Goal: Find specific page/section: Find specific page/section

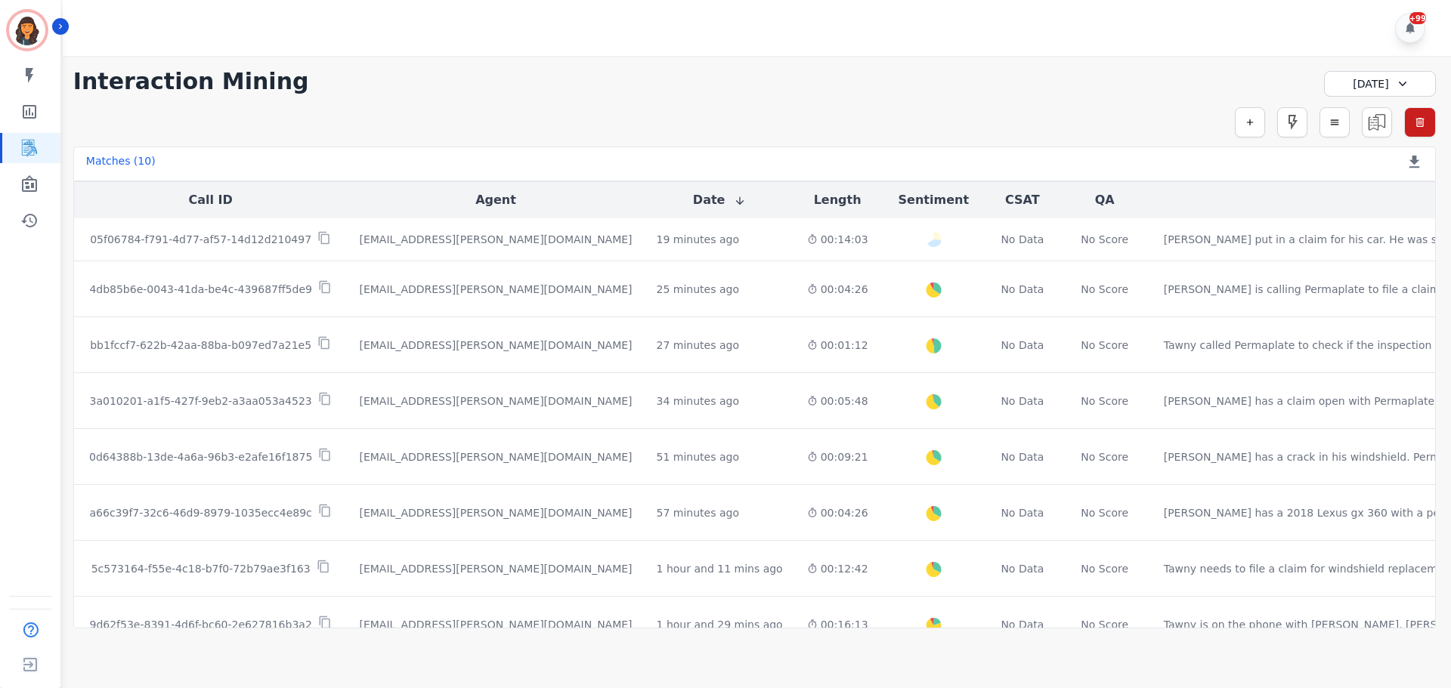
click at [1402, 87] on icon at bounding box center [1402, 83] width 15 height 15
click at [1382, 113] on li "Custom" at bounding box center [1390, 118] width 76 height 15
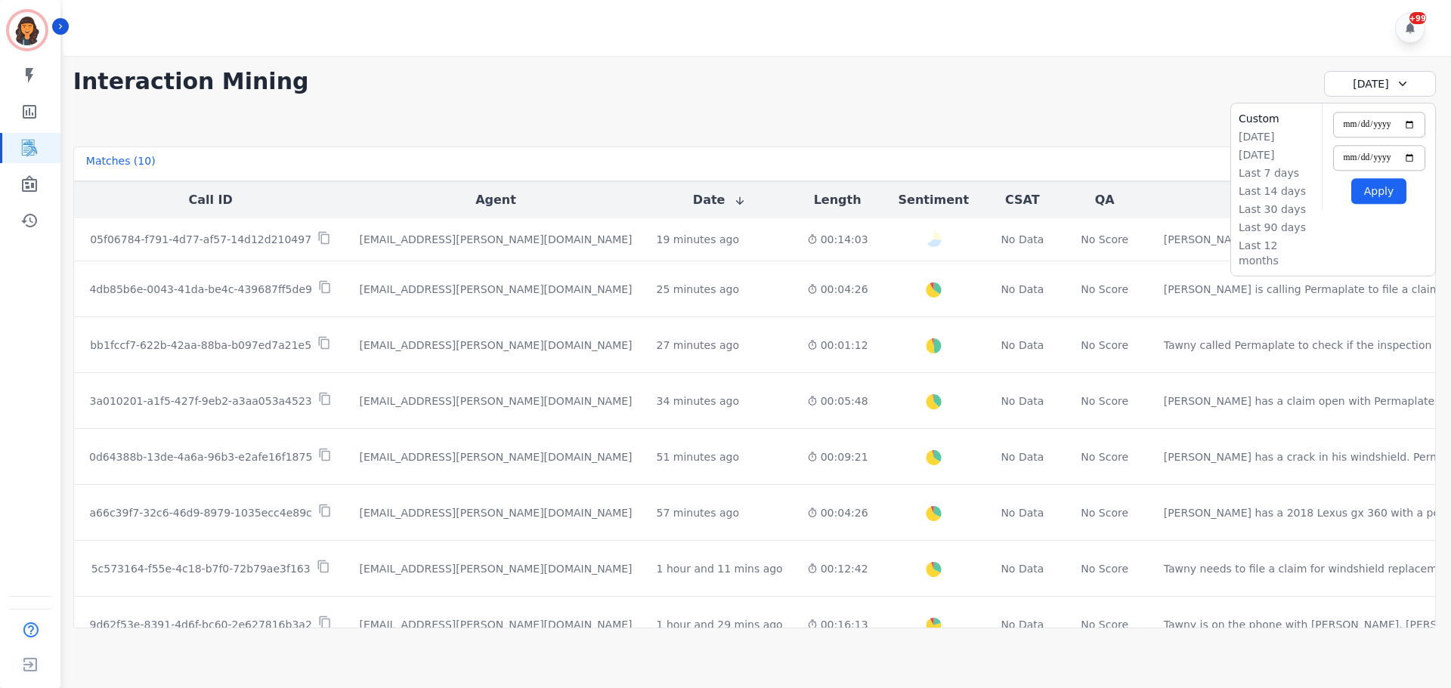
click at [1391, 190] on button "Apply" at bounding box center [1378, 191] width 55 height 26
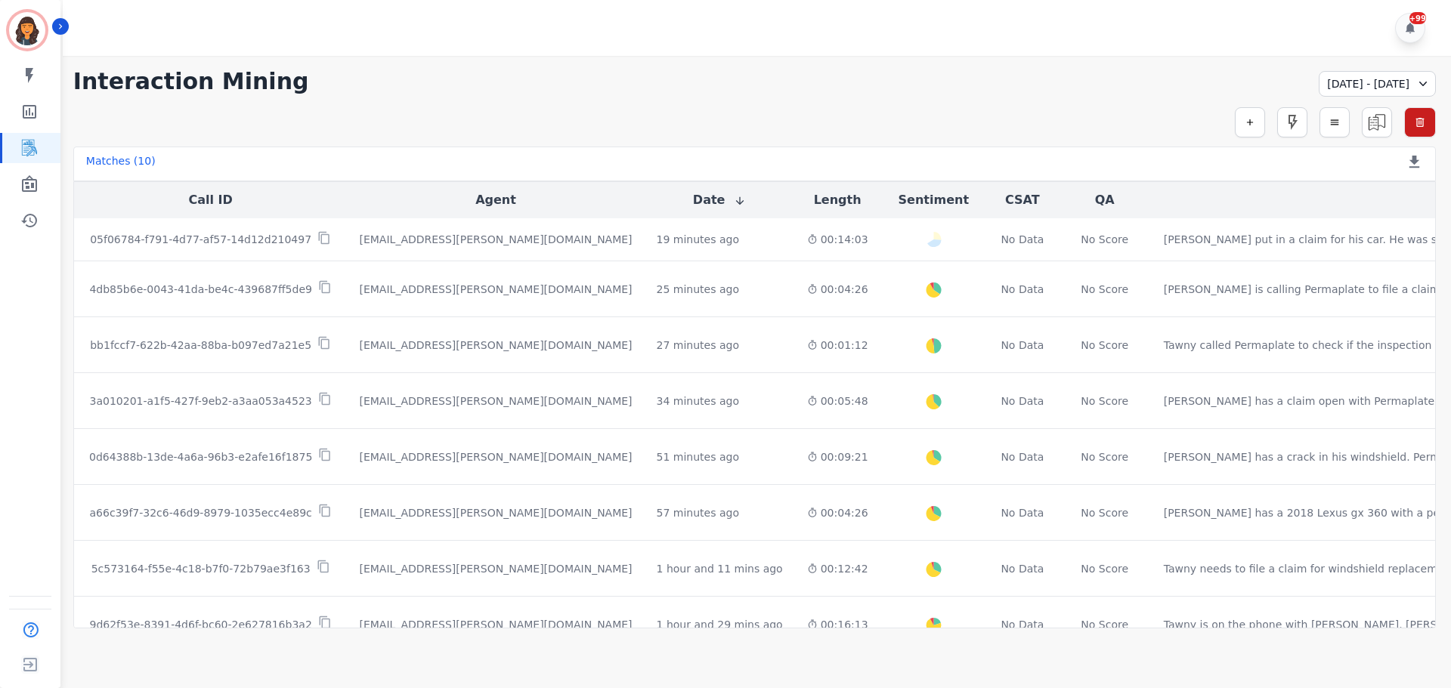
click at [1398, 90] on div "[DATE] - [DATE]" at bounding box center [1376, 84] width 117 height 26
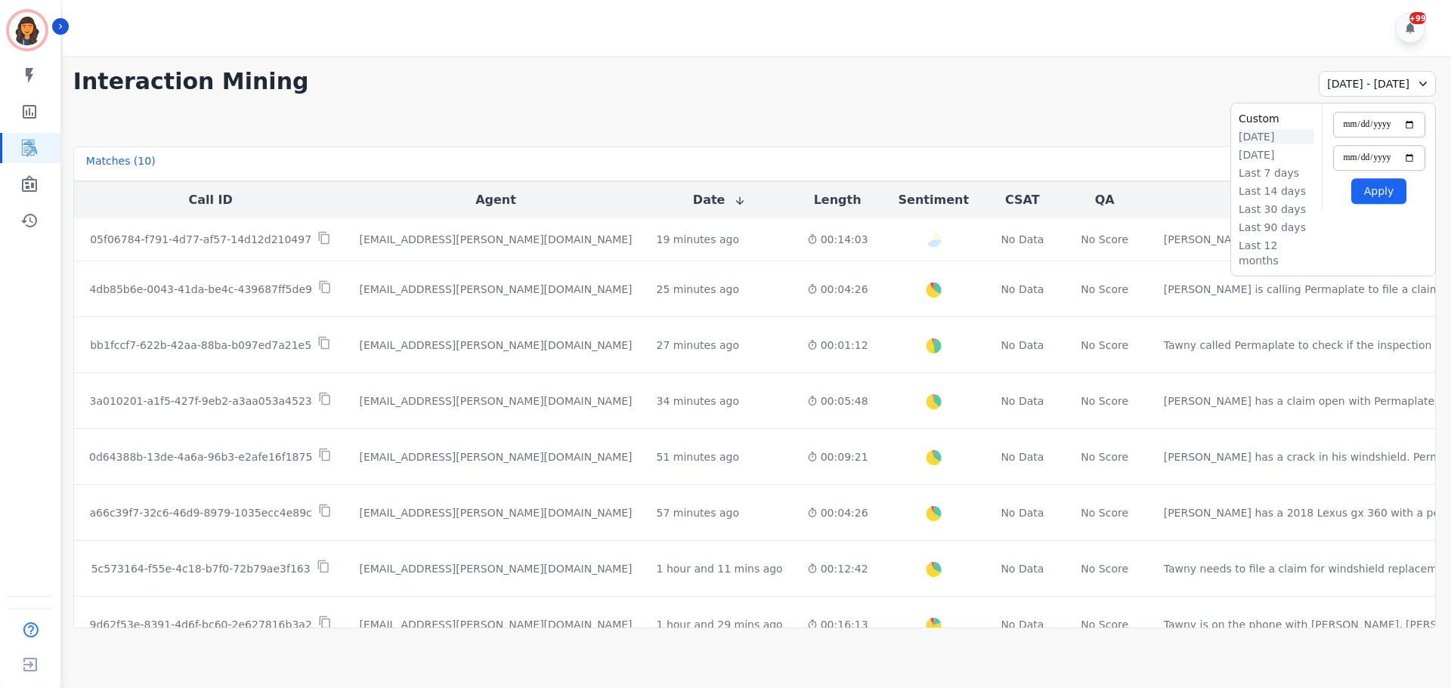
click at [1269, 140] on li "[DATE]" at bounding box center [1276, 136] width 76 height 15
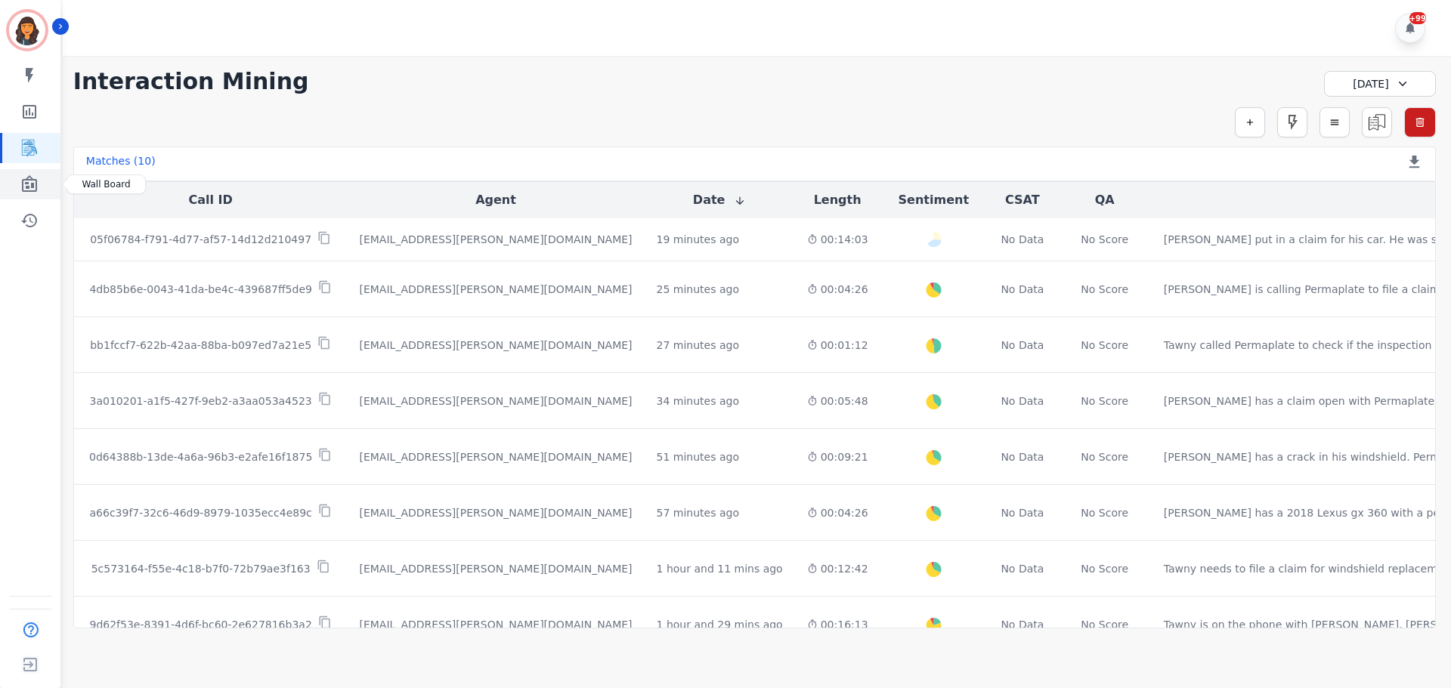
click at [28, 191] on icon "Sidebar" at bounding box center [29, 183] width 15 height 17
